Goal: Task Accomplishment & Management: Complete application form

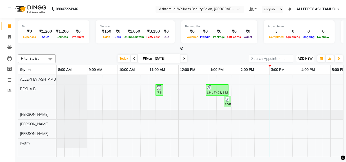
click at [303, 57] on span "ADD NEW" at bounding box center [304, 59] width 15 height 4
click at [286, 74] on link "Add Invoice" at bounding box center [293, 75] width 40 height 7
select select "service"
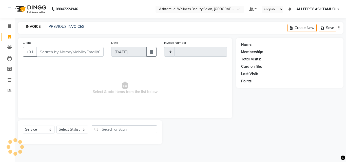
type input "1368"
select select "4626"
click at [73, 131] on select "Select Stylist ALLEPPEY ASHTAMUDI Jyothy [PERSON_NAME] [PERSON_NAME]" at bounding box center [72, 130] width 32 height 8
select select "80964"
click at [56, 126] on select "Select Stylist ALLEPPEY ASHTAMUDI Jyothy [PERSON_NAME] [PERSON_NAME]" at bounding box center [72, 130] width 32 height 8
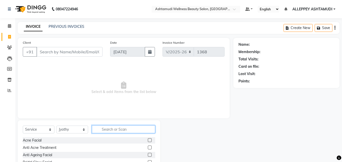
click at [103, 130] on input "text" at bounding box center [123, 130] width 63 height 8
type input "offer"
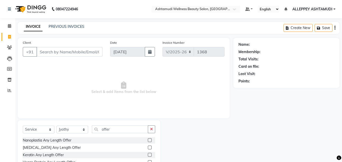
click at [151, 140] on label at bounding box center [150, 140] width 4 height 4
click at [151, 140] on input "checkbox" at bounding box center [149, 140] width 3 height 3
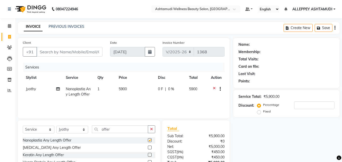
checkbox input "false"
click at [150, 130] on icon "button" at bounding box center [151, 130] width 3 height 4
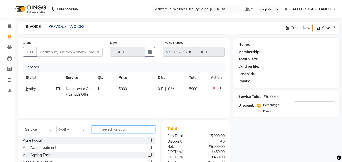
click at [141, 130] on input "text" at bounding box center [123, 130] width 63 height 8
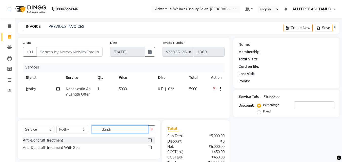
type input "dandr"
click at [149, 147] on label at bounding box center [150, 148] width 4 height 4
click at [149, 147] on input "checkbox" at bounding box center [149, 147] width 3 height 3
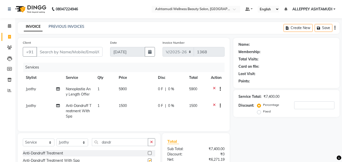
checkbox input "false"
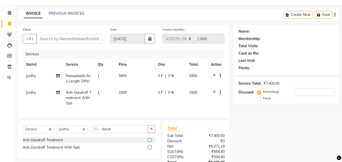
scroll to position [25, 0]
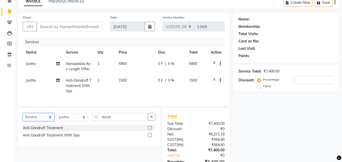
click at [38, 119] on select "Select Service Product Membership Package Voucher Prepaid Gift Card" at bounding box center [39, 117] width 32 height 8
select select "product"
click at [23, 117] on select "Select Service Product Membership Package Voucher Prepaid Gift Card" at bounding box center [39, 117] width 32 height 8
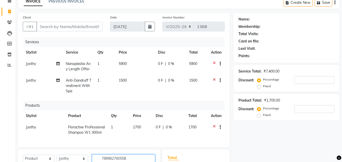
type input "7899627605582"
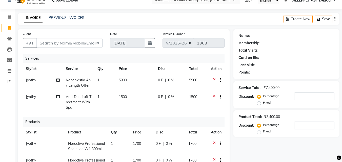
scroll to position [0, 0]
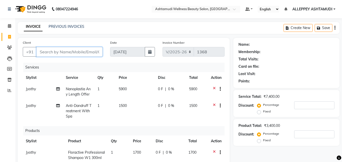
click at [91, 53] on input "Client" at bounding box center [69, 52] width 66 height 10
type input "8"
type input "0"
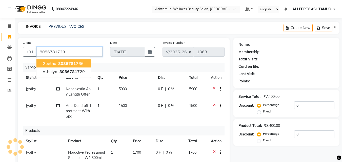
type input "8086781729"
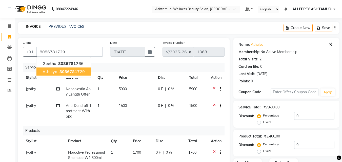
click at [76, 72] on span "80867817" at bounding box center [69, 71] width 20 height 5
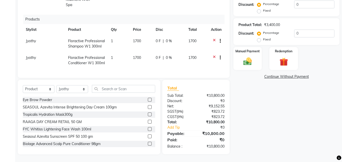
scroll to position [116, 0]
click at [251, 50] on div "Manual Payment" at bounding box center [248, 59] width 30 height 24
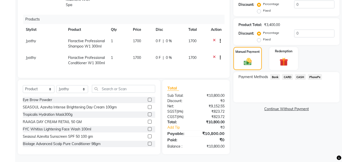
click at [315, 74] on span "PhonePe" at bounding box center [315, 77] width 14 height 6
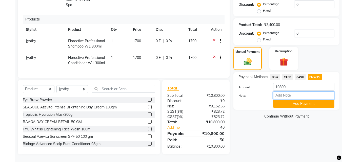
click at [304, 92] on input "Note:" at bounding box center [303, 96] width 61 height 8
type input "[PERSON_NAME]"
click at [311, 100] on button "Add Payment" at bounding box center [303, 104] width 61 height 8
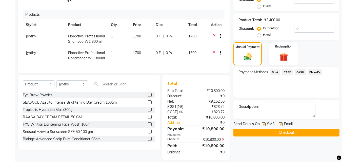
scroll to position [127, 0]
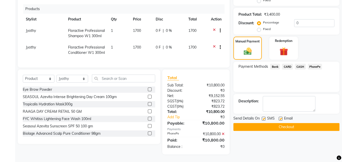
click at [300, 123] on button "Checkout" at bounding box center [286, 127] width 106 height 8
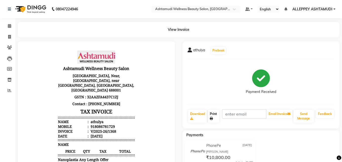
click at [215, 115] on link "Print" at bounding box center [214, 116] width 12 height 13
click at [9, 27] on icon at bounding box center [9, 26] width 3 height 4
